Goal: Task Accomplishment & Management: Use online tool/utility

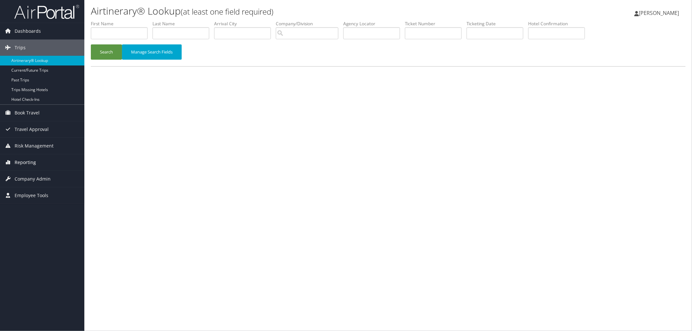
click at [58, 163] on link "Reporting" at bounding box center [42, 162] width 84 height 16
click at [24, 215] on link "Domo" at bounding box center [42, 215] width 84 height 10
click at [50, 213] on link "Domo" at bounding box center [42, 215] width 84 height 10
click at [44, 205] on link "Virtual Pay Lookup" at bounding box center [42, 205] width 84 height 10
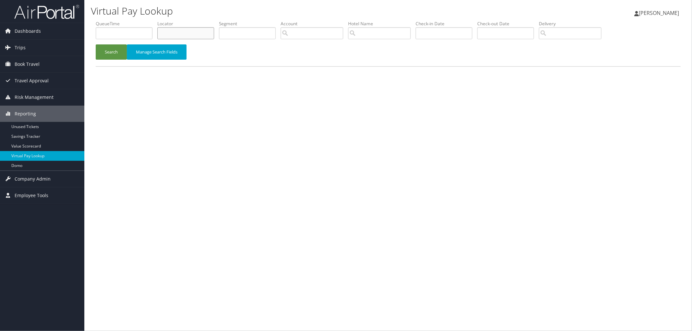
click at [205, 31] on input "text" at bounding box center [185, 33] width 57 height 12
paste input "CDSQVB"
click at [115, 56] on button "Search" at bounding box center [111, 51] width 31 height 15
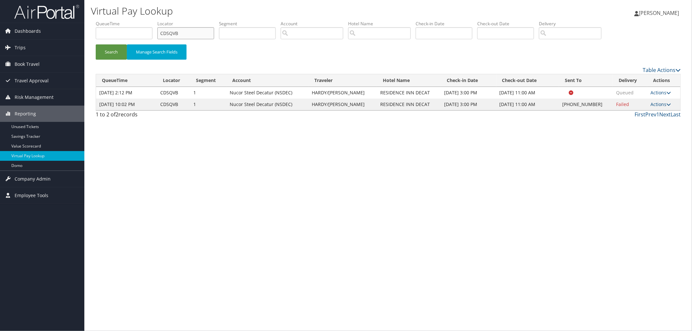
drag, startPoint x: 185, startPoint y: 33, endPoint x: 144, endPoint y: 33, distance: 41.5
click at [144, 20] on ul "QueueTime Locator CDSQVB Segment Account Traveler Hotel Name Check-in Date Chec…" at bounding box center [388, 20] width 585 height 0
paste input "P84"
click at [113, 54] on button "Search" at bounding box center [111, 51] width 31 height 15
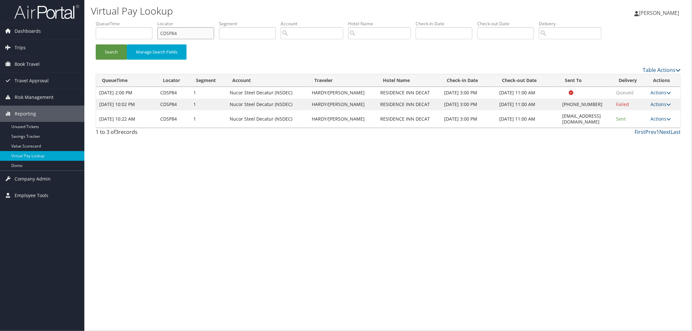
drag, startPoint x: 158, startPoint y: 38, endPoint x: 150, endPoint y: 40, distance: 7.9
click at [150, 20] on ul "QueueTime Locator CDSP84 Segment Account Traveler Hotel Name Check-in Date Chec…" at bounding box center [388, 20] width 585 height 0
paste input "QVB"
type input "CDSQVB"
drag, startPoint x: 580, startPoint y: 117, endPoint x: 539, endPoint y: 117, distance: 40.2
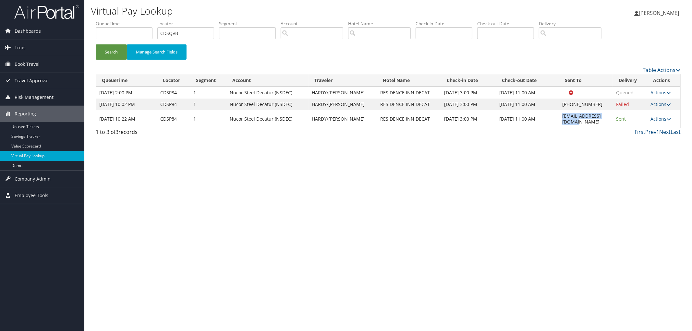
click at [559, 117] on td "RIDECATURFD@GMAIL.COM" at bounding box center [586, 119] width 54 height 18
copy td "RIDECATURFD@GMAIL.COM"
click at [110, 49] on button "Search" at bounding box center [111, 51] width 31 height 15
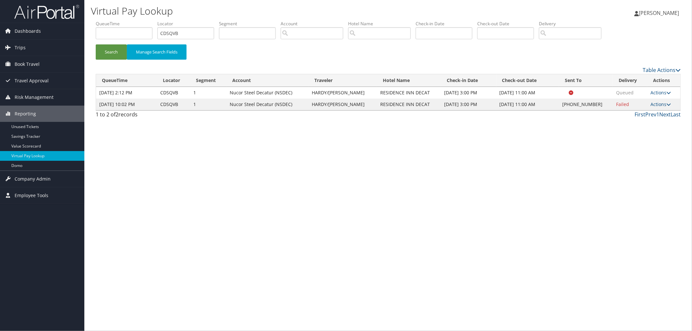
click at [655, 108] on td "Actions Resend Logs Delivery Information View Itinerary" at bounding box center [663, 105] width 33 height 12
click at [658, 105] on link "Actions" at bounding box center [660, 104] width 20 height 6
click at [643, 118] on link "Resend" at bounding box center [639, 113] width 55 height 11
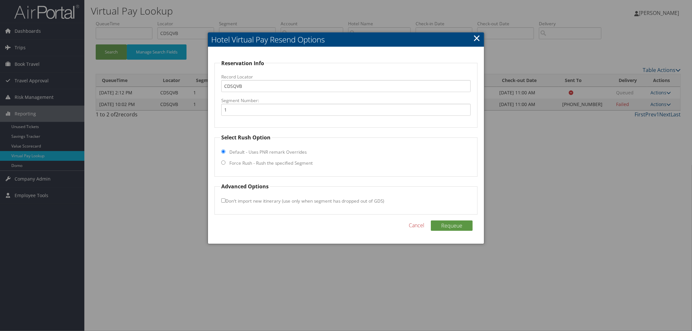
click at [272, 162] on label "Force Rush - Rush the specified Segment" at bounding box center [270, 163] width 83 height 6
click at [225, 162] on input "Force Rush - Rush the specified Segment" at bounding box center [223, 163] width 4 height 4
radio input "true"
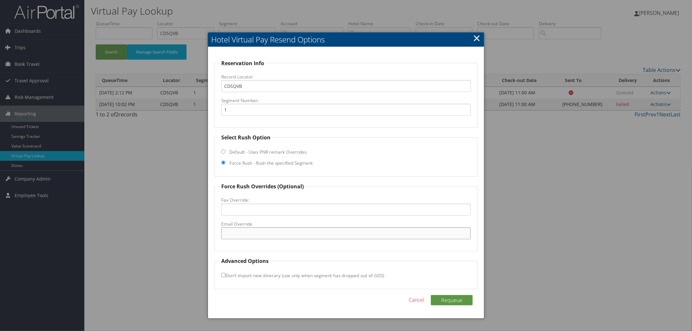
paste input "RIDECATURFD@GMAIL.COM"
type input "RIDECATURFD@GMAIL.COM"
click at [444, 298] on button "Requeue" at bounding box center [452, 300] width 42 height 10
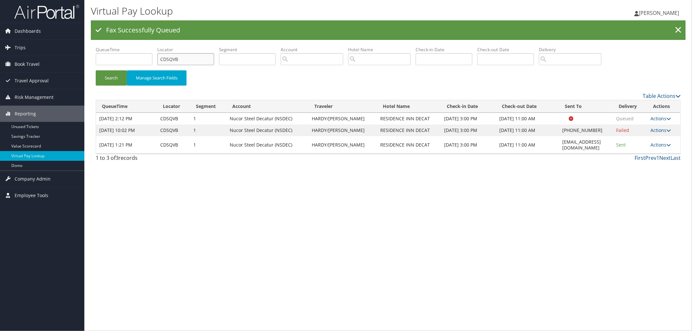
drag, startPoint x: 183, startPoint y: 54, endPoint x: 145, endPoint y: 54, distance: 37.6
click at [145, 46] on ul "QueueTime Locator CDSQVB Segment Account Traveler Hotel Name Check-in Date Chec…" at bounding box center [388, 46] width 585 height 0
paste input "CDST98"
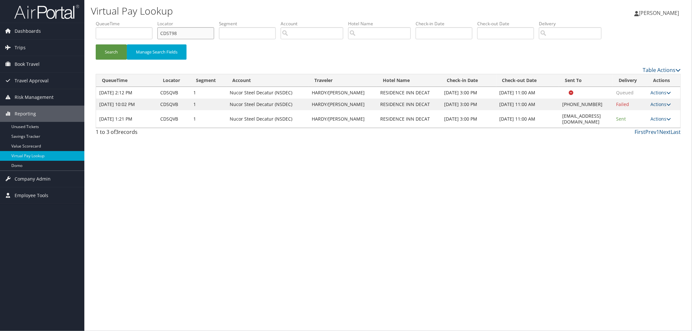
type input "CDST98"
drag, startPoint x: 601, startPoint y: 112, endPoint x: 539, endPoint y: 117, distance: 62.8
click at [559, 118] on td "RIDECATURFD@GMAIL.COM" at bounding box center [586, 119] width 54 height 18
copy td "RIDECATURFD@GMAIL.COM"
click at [108, 54] on button "Search" at bounding box center [111, 51] width 31 height 15
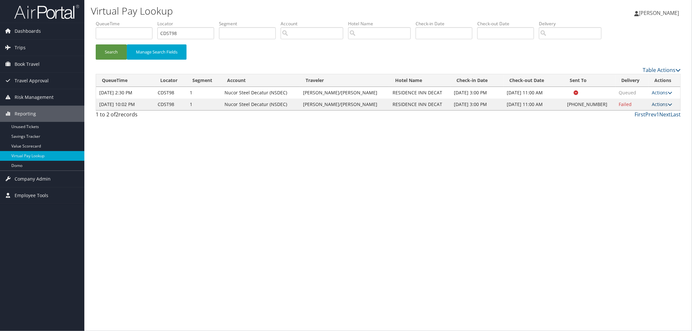
click at [656, 104] on link "Actions" at bounding box center [662, 104] width 20 height 6
click at [649, 117] on link "Resend" at bounding box center [639, 113] width 55 height 11
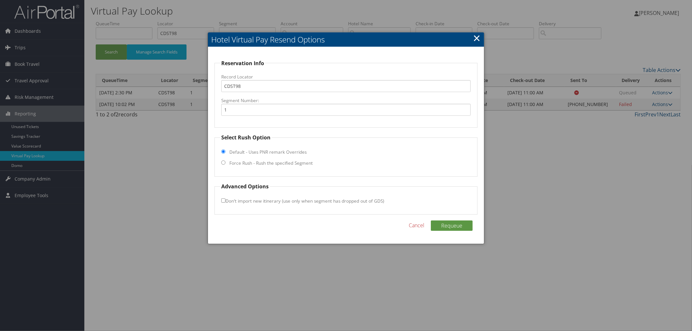
click at [253, 162] on label "Force Rush - Rush the specified Segment" at bounding box center [270, 163] width 83 height 6
click at [225, 162] on input "Force Rush - Rush the specified Segment" at bounding box center [223, 163] width 4 height 4
radio input "true"
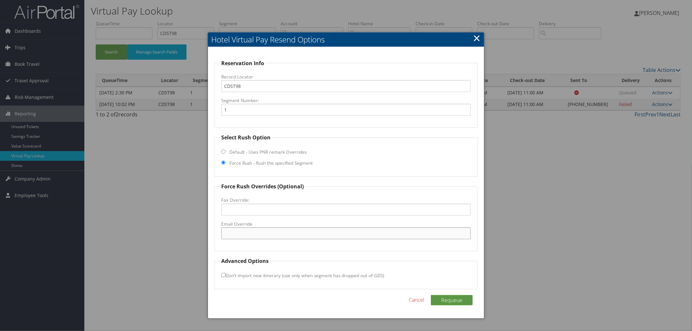
paste input "RIDECATURFD@GMAIL.COM"
type input "RIDECATURFD@GMAIL.COM"
click at [441, 297] on button "Requeue" at bounding box center [452, 300] width 42 height 10
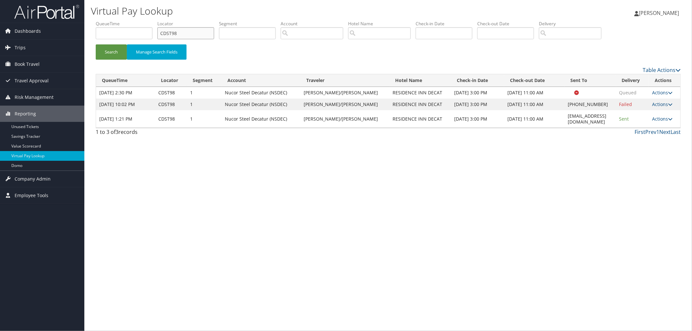
drag, startPoint x: 184, startPoint y: 30, endPoint x: 141, endPoint y: 36, distance: 42.7
click at [152, 20] on ul "QueueTime Locator CDST98 Segment Account Traveler Hotel Name Check-in Date Chec…" at bounding box center [388, 20] width 585 height 0
paste input "DJ7VZC"
type input "DJ7VZC"
click at [96, 44] on button "Search" at bounding box center [111, 51] width 31 height 15
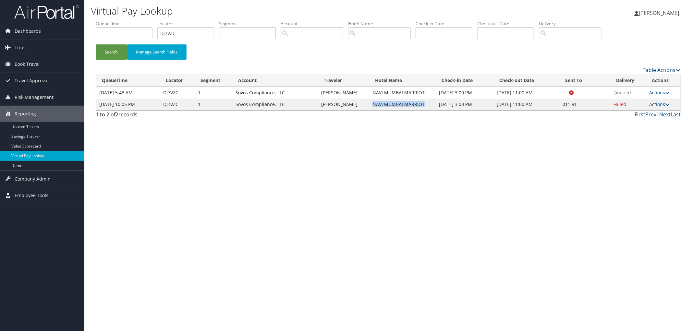
drag, startPoint x: 423, startPoint y: 114, endPoint x: 362, endPoint y: 114, distance: 61.3
click at [369, 110] on td "NAVI MUMBAI MARRIOT" at bounding box center [402, 105] width 67 height 12
copy td "NAVI MUMBAI MARRIOT"
drag, startPoint x: 203, startPoint y: 31, endPoint x: 68, endPoint y: 39, distance: 135.1
click at [96, 40] on form "QueueTime Locator DJ7VZC Segment Account Traveler Hotel Name Check-in Date Chec…" at bounding box center [388, 42] width 585 height 45
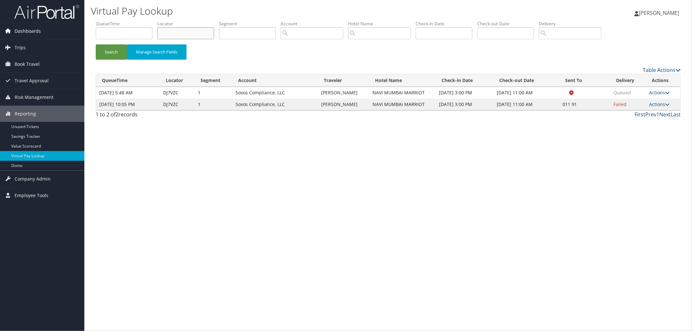
paste input "DJPVPX"
type input "DJPVPX"
click at [96, 44] on button "Search" at bounding box center [111, 51] width 31 height 15
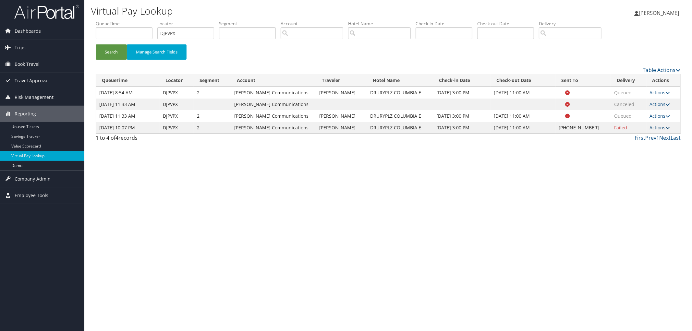
click at [663, 131] on link "Actions" at bounding box center [660, 128] width 20 height 6
click at [644, 183] on link "View Itinerary" at bounding box center [639, 184] width 55 height 11
click at [661, 131] on link "Actions" at bounding box center [660, 128] width 20 height 6
click at [654, 151] on link "Resend" at bounding box center [639, 151] width 55 height 11
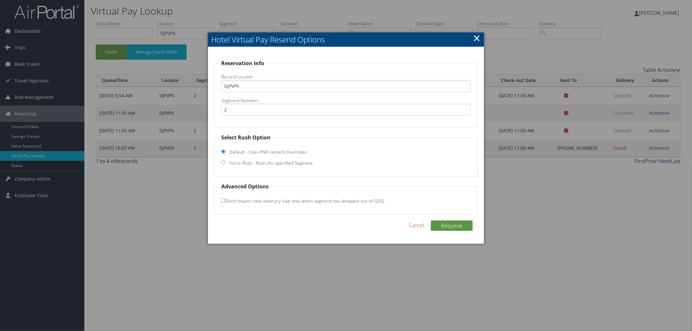
click at [254, 162] on label "Force Rush - Rush the specified Segment" at bounding box center [270, 163] width 83 height 6
click at [225, 162] on input "Force Rush - Rush the specified Segment" at bounding box center [223, 163] width 4 height 4
radio input "true"
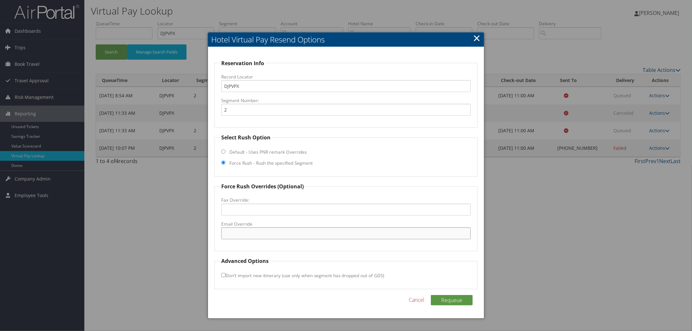
paste input "p0179@druryhotels.com"
type input "p0179@druryhotels.com"
click at [441, 300] on button "Requeue" at bounding box center [452, 300] width 42 height 10
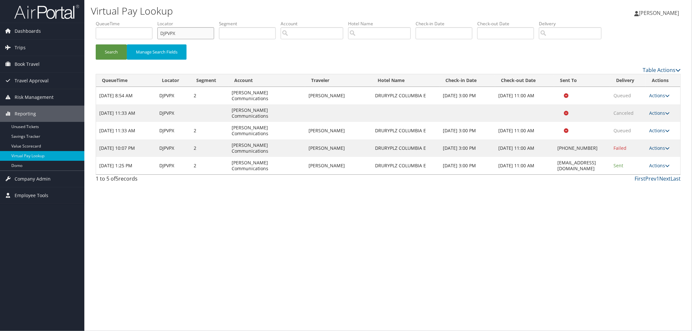
drag, startPoint x: 171, startPoint y: 37, endPoint x: 131, endPoint y: 35, distance: 39.6
click at [141, 20] on ul "QueueTime Locator DJPVPX Segment Account Traveler Hotel Name Check-in Date Chec…" at bounding box center [388, 20] width 585 height 0
paste input "DL5YMZ"
type input "DL5YMZ"
click at [96, 44] on button "Search" at bounding box center [111, 51] width 31 height 15
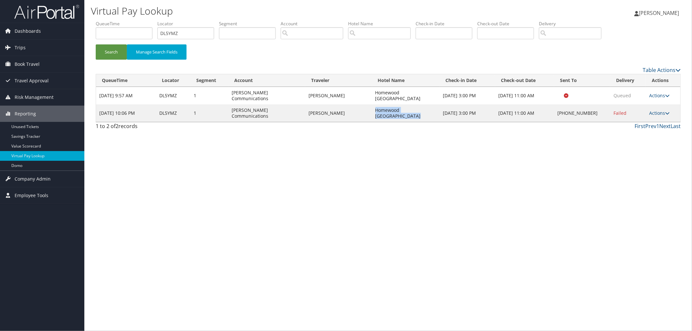
drag, startPoint x: 402, startPoint y: 117, endPoint x: 380, endPoint y: 108, distance: 24.5
click at [380, 108] on td "Homewood [GEOGRAPHIC_DATA]" at bounding box center [406, 113] width 68 height 18
drag, startPoint x: 380, startPoint y: 108, endPoint x: 664, endPoint y: 115, distance: 283.9
click at [676, 141] on div "Virtual Pay Lookup Megan Foster Megan Foster My Settings Travel Agency Contacts…" at bounding box center [387, 165] width 607 height 331
click at [661, 109] on td "Actions Resend Logs Delivery Information View Itinerary" at bounding box center [663, 113] width 34 height 18
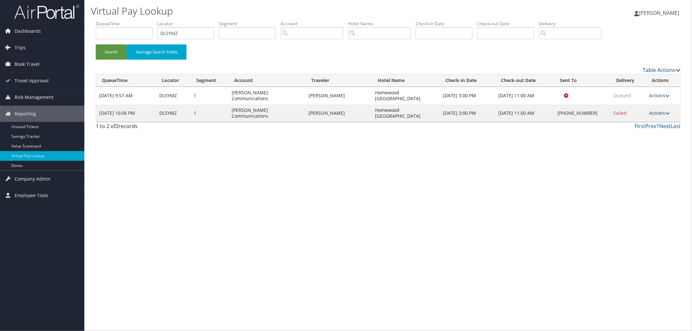
click at [661, 111] on link "Actions" at bounding box center [659, 113] width 20 height 6
click at [651, 153] on link "View Itinerary" at bounding box center [639, 155] width 55 height 11
click at [661, 118] on td "Actions Resend Logs Delivery Information View Itinerary" at bounding box center [663, 113] width 34 height 18
click at [662, 109] on td "Actions Resend Logs Delivery Information View Itinerary" at bounding box center [663, 113] width 34 height 18
click at [661, 114] on link "Actions" at bounding box center [659, 113] width 20 height 6
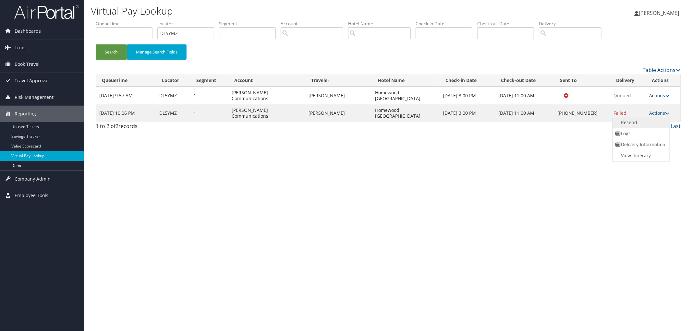
click at [653, 121] on link "Resend" at bounding box center [639, 122] width 55 height 11
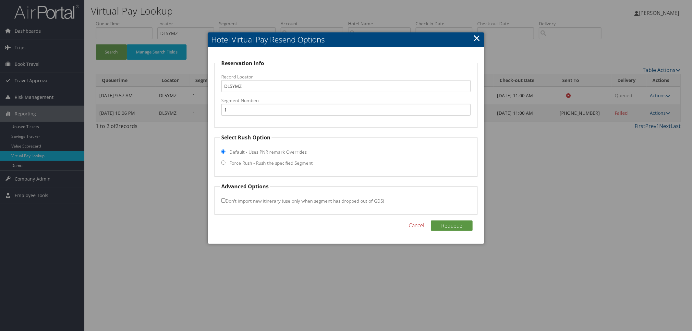
click at [303, 162] on label "Force Rush - Rush the specified Segment" at bounding box center [270, 163] width 83 height 6
click at [225, 162] on input "Force Rush - Rush the specified Segment" at bounding box center [223, 163] width 4 height 4
radio input "true"
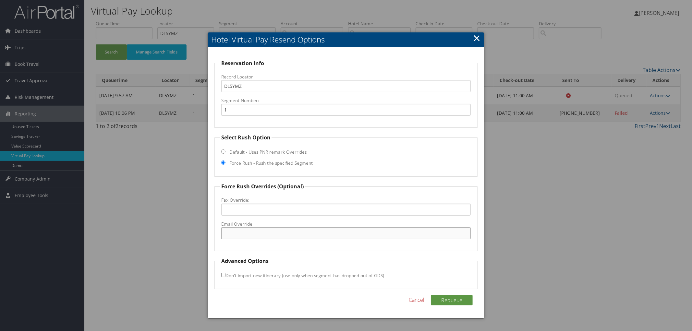
paste input "LEXKY_Homewood@hilton.com"
type input "LEXKY_Homewood@hilton.com"
click at [456, 297] on button "Requeue" at bounding box center [452, 300] width 42 height 10
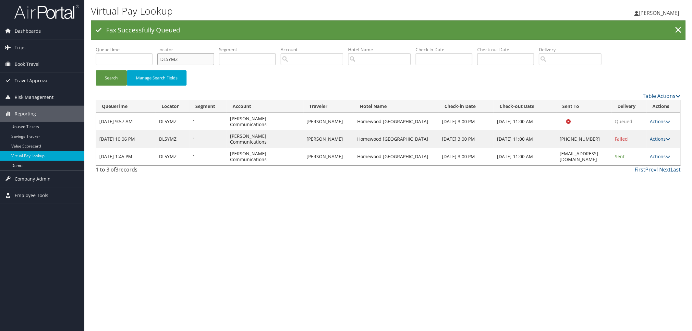
click at [117, 46] on ul "QueueTime Locator DL5YMZ Segment Account Traveler Hotel Name Check-in Date Chec…" at bounding box center [388, 46] width 585 height 0
paste input "DMQFHT"
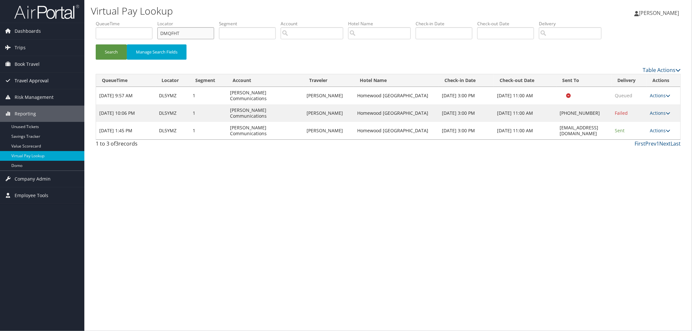
type input "DMQFHT"
click at [96, 44] on button "Search" at bounding box center [111, 51] width 31 height 15
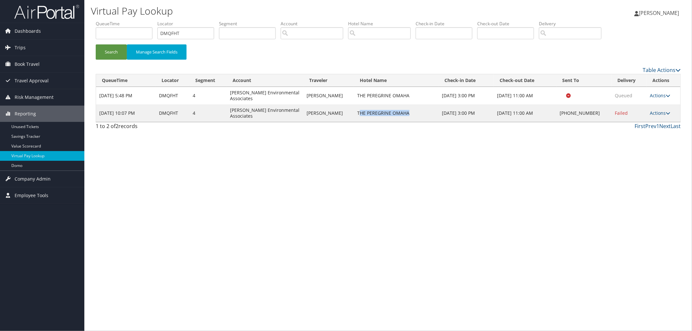
drag, startPoint x: 411, startPoint y: 115, endPoint x: 354, endPoint y: 114, distance: 57.4
click at [354, 114] on td "THE PEREGRINE OMAHA" at bounding box center [396, 113] width 85 height 18
click at [394, 111] on td "THE PEREGRINE OMAHA" at bounding box center [396, 113] width 85 height 18
drag, startPoint x: 395, startPoint y: 113, endPoint x: 366, endPoint y: 111, distance: 29.2
click at [348, 114] on tr "Oct 6, 2025 10:07 PM DMQFHT 4 Bhate Environmental Associates BRADLEY BAREFIELD …" at bounding box center [388, 113] width 584 height 18
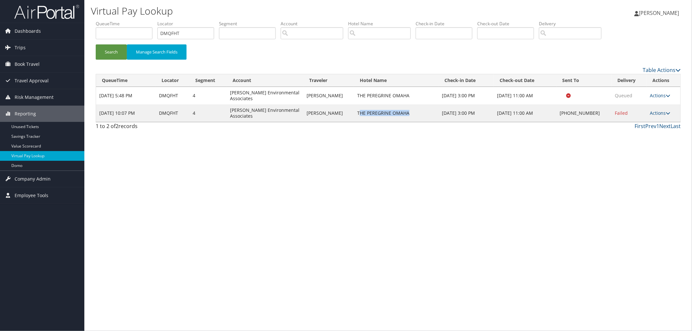
copy tr "THE PEREGRINE OMAHA"
click at [660, 112] on link "Actions" at bounding box center [660, 113] width 20 height 6
click at [659, 118] on link "Resend" at bounding box center [639, 122] width 55 height 11
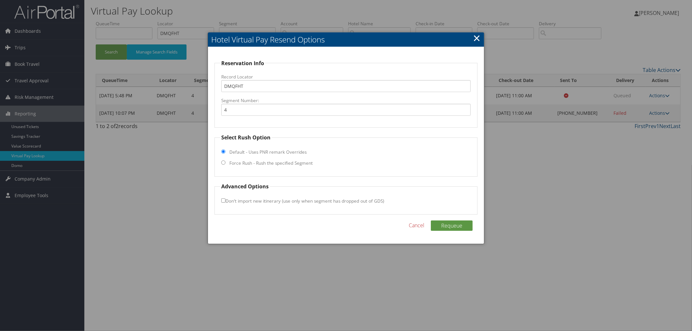
click at [238, 161] on label "Force Rush - Rush the specified Segment" at bounding box center [270, 163] width 83 height 6
click at [225, 161] on input "Force Rush - Rush the specified Segment" at bounding box center [223, 163] width 4 height 4
radio input "true"
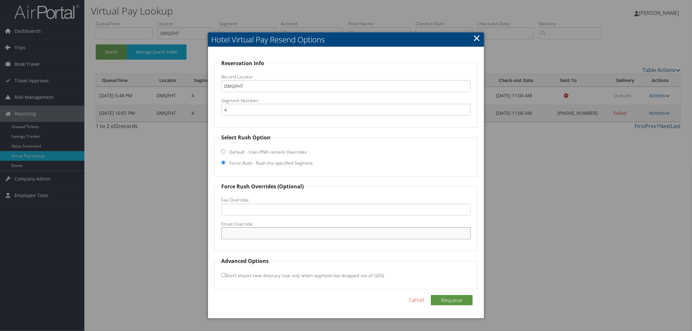
paste input "OMANE_gm@hilton.com"
type input "OMANE_gm@hilton.com"
click at [449, 294] on div "Reservation Info Record Locator DMQFHT Segment Number: 4 Select Rush Option Def…" at bounding box center [346, 183] width 276 height 272
click at [450, 300] on button "Requeue" at bounding box center [452, 300] width 42 height 10
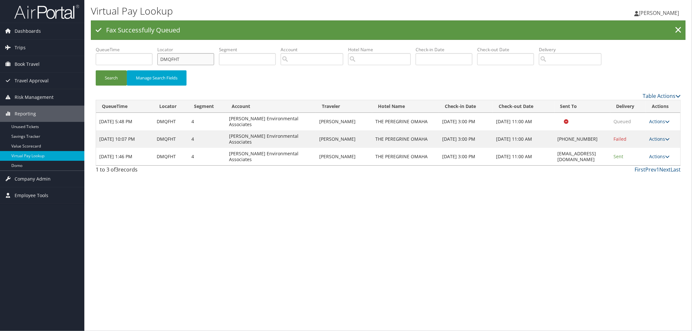
drag, startPoint x: 198, startPoint y: 62, endPoint x: 115, endPoint y: 62, distance: 83.0
click at [118, 46] on ul "QueueTime Locator DMQFHT Segment Account Traveler Hotel Name Check-in Date Chec…" at bounding box center [388, 46] width 585 height 0
paste input "DKR7YJ"
type input "DKR7YJ"
click at [96, 70] on button "Search" at bounding box center [111, 77] width 31 height 15
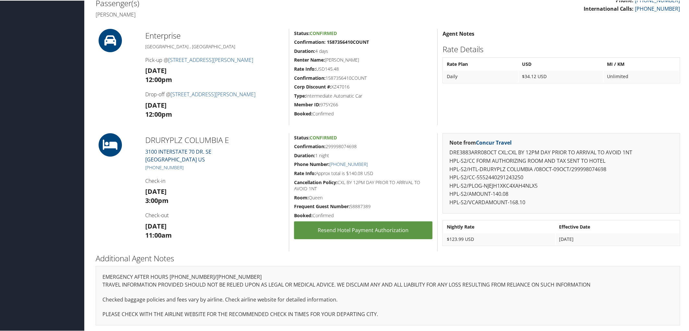
scroll to position [194, 0]
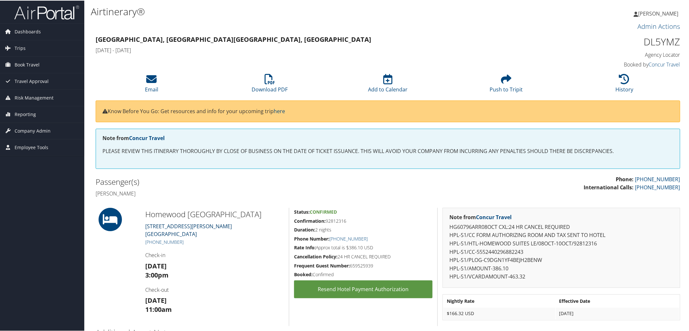
click at [171, 228] on link "[STREET_ADDRESS][PERSON_NAME]" at bounding box center [188, 229] width 87 height 15
